Goal: Communication & Community: Answer question/provide support

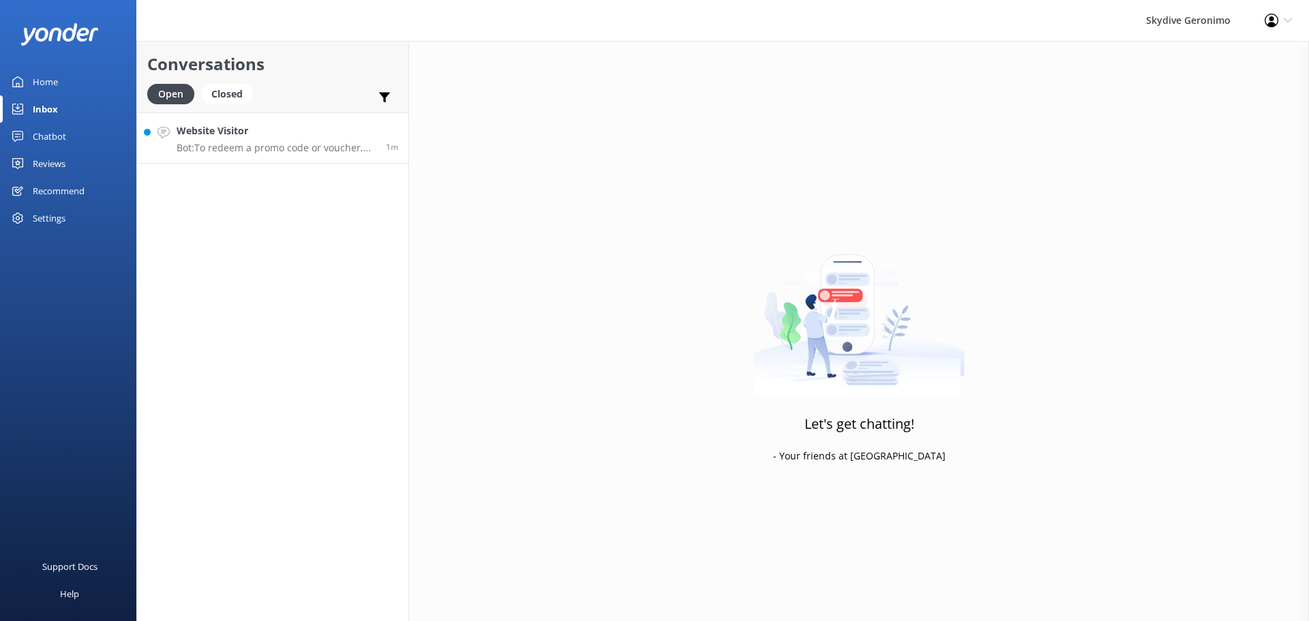
click at [260, 154] on link "Website Visitor Bot: To redeem a promo code or voucher, just enter it in the "A…" at bounding box center [272, 137] width 271 height 51
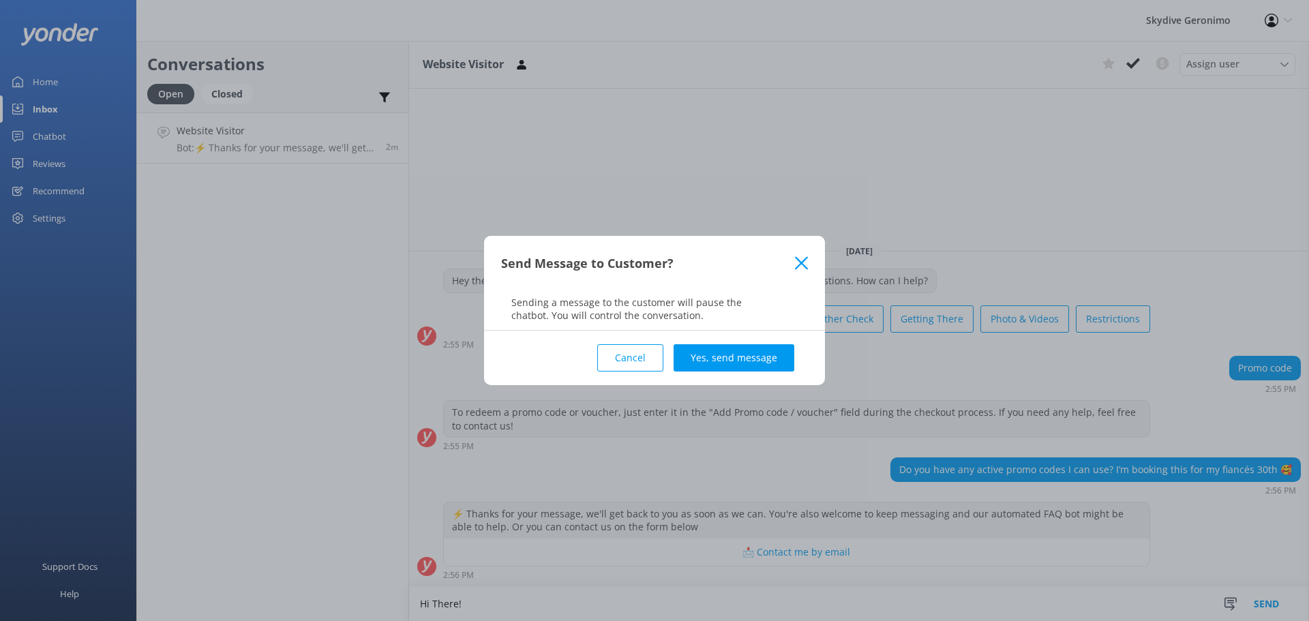
click at [804, 263] on icon at bounding box center [801, 263] width 13 height 14
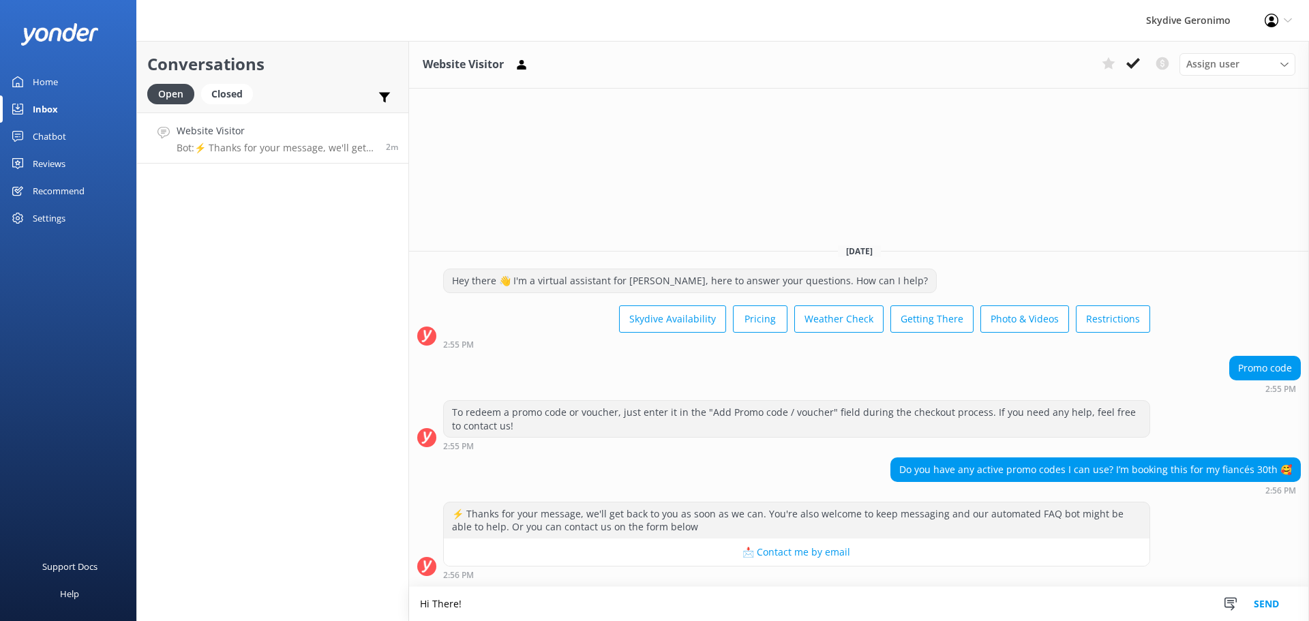
click at [491, 606] on textarea "Hi There!" at bounding box center [859, 604] width 900 height 34
click at [674, 603] on textarea "Hi There! Unfortunately we don't have any active promo's at the moment" at bounding box center [859, 604] width 900 height 34
click at [797, 598] on textarea "Hi There! Unfortunately we don't have any active promo's going at the moment" at bounding box center [859, 604] width 900 height 34
type textarea "Hi There! Unfortunately we don't have any active promo's going at the moment."
click at [1271, 601] on button "Send" at bounding box center [1265, 604] width 51 height 34
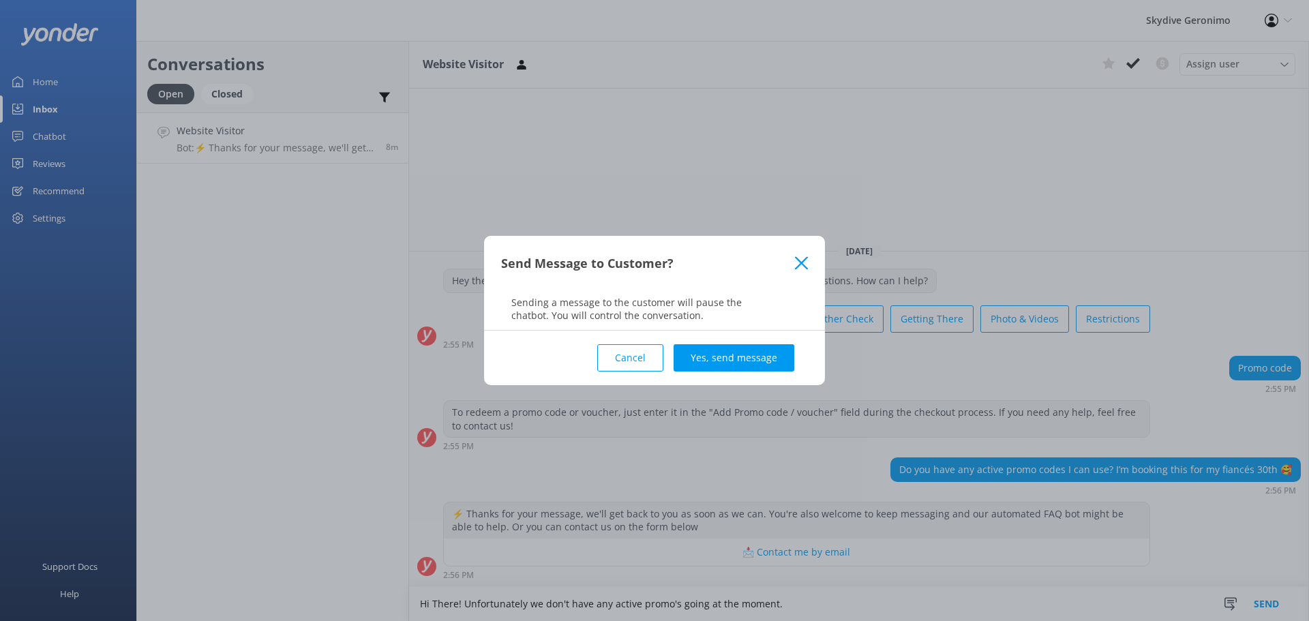
click at [801, 258] on icon at bounding box center [801, 263] width 13 height 14
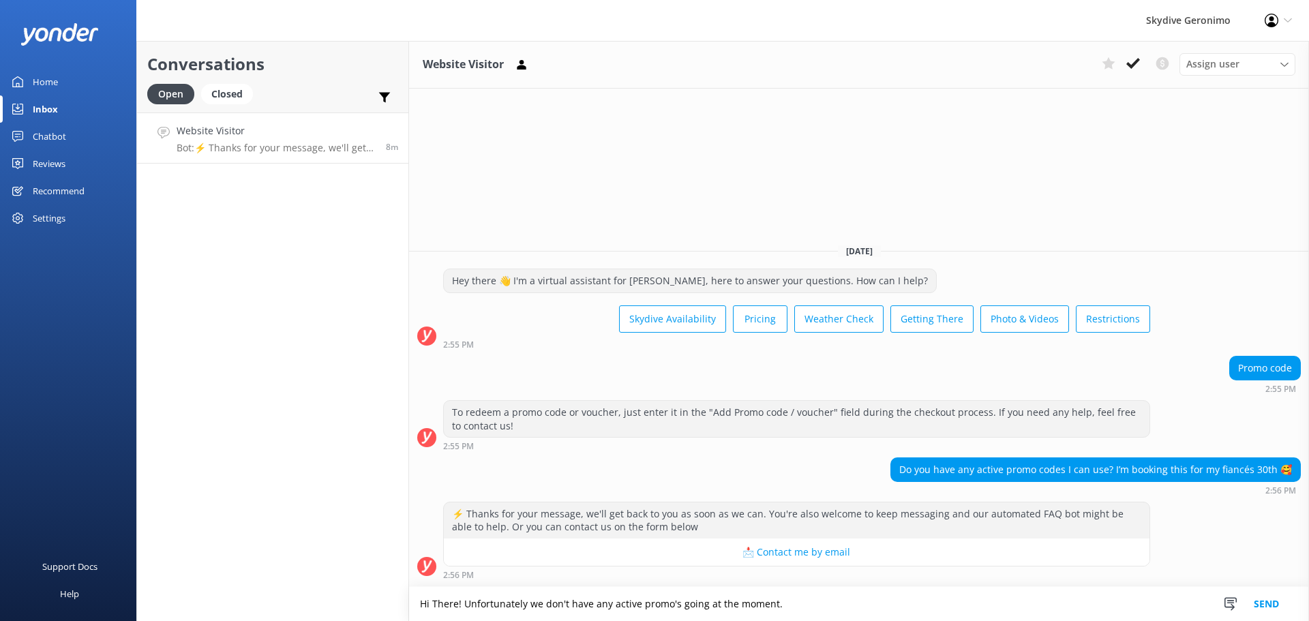
click at [463, 601] on textarea "Hi There! Unfortunately we don't have any active promo's going at the moment." at bounding box center [859, 604] width 900 height 34
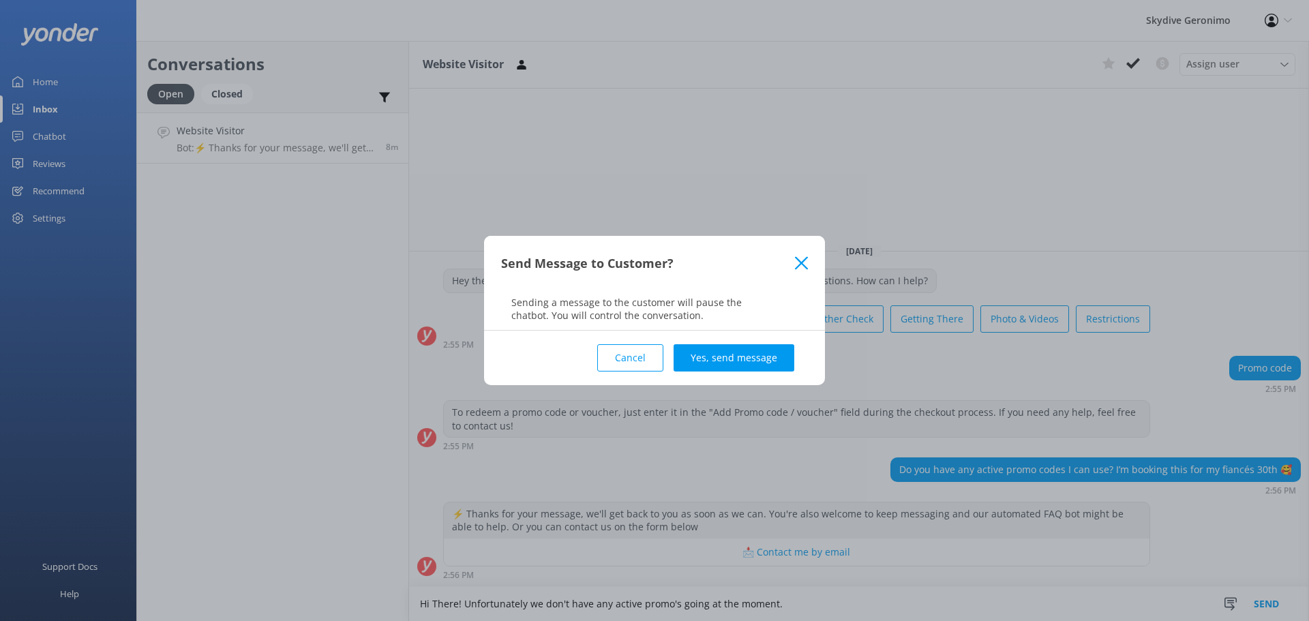
click at [803, 262] on use at bounding box center [801, 262] width 13 height 13
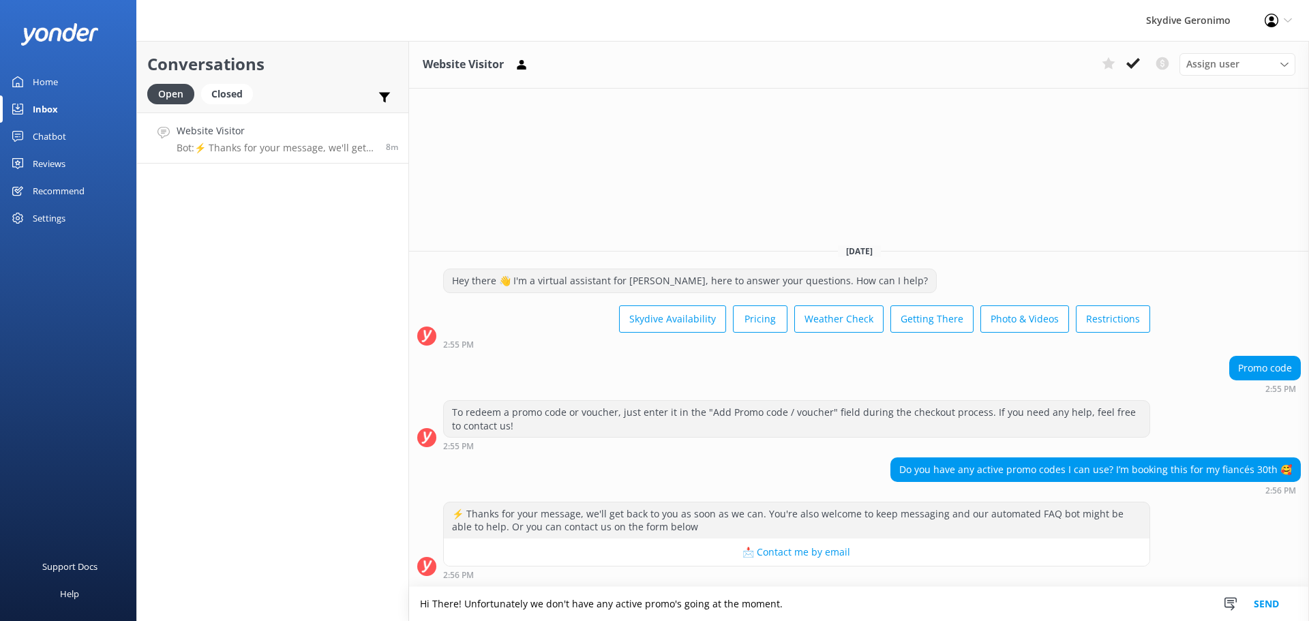
click at [465, 605] on textarea "Hi There! Unfortunately we don't have any active promo's going at the moment." at bounding box center [859, 604] width 900 height 34
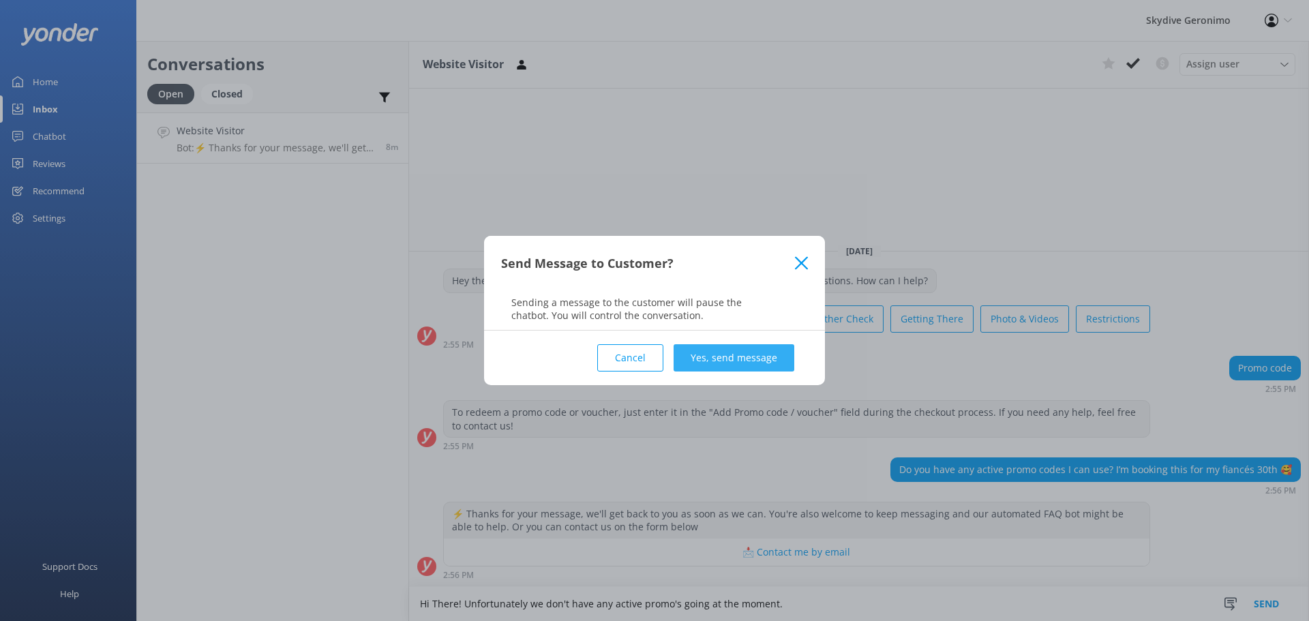
click at [709, 356] on button "Yes, send message" at bounding box center [733, 357] width 121 height 27
